Goal: Find specific page/section: Find specific page/section

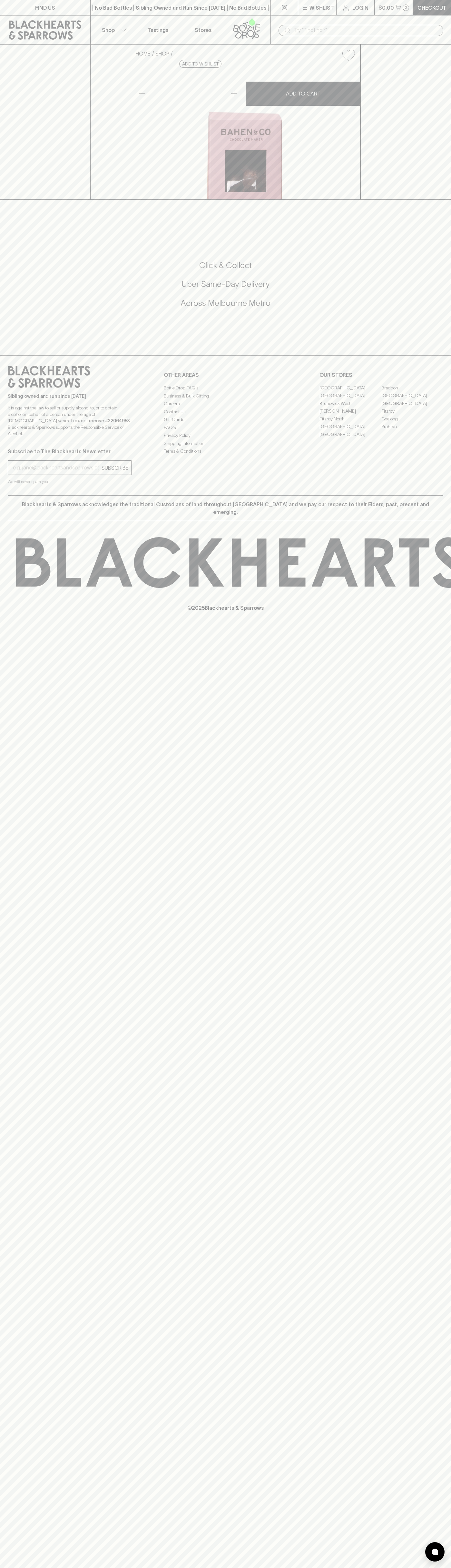
click at [311, 20] on div "​" at bounding box center [360, 30] width 180 height 29
click at [442, 936] on div "FIND US | No Bad Bottles | Sibling Owned and Run Since [DATE] | No Bad Bottles …" at bounding box center [226, 784] width 451 height 1568
click at [386, 1567] on html "FIND US | No Bad Bottles | Sibling Owned and Run Since [DATE] | No Bad Bottles …" at bounding box center [226, 784] width 451 height 1568
click at [8, 928] on div "FIND US | No Bad Bottles | Sibling Owned and Run Since [DATE] | No Bad Bottles …" at bounding box center [226, 784] width 451 height 1568
